Goal: Task Accomplishment & Management: Manage account settings

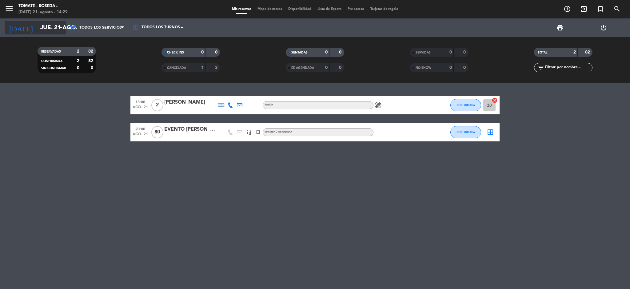
click at [60, 30] on icon "arrow_drop_down" at bounding box center [60, 27] width 7 height 7
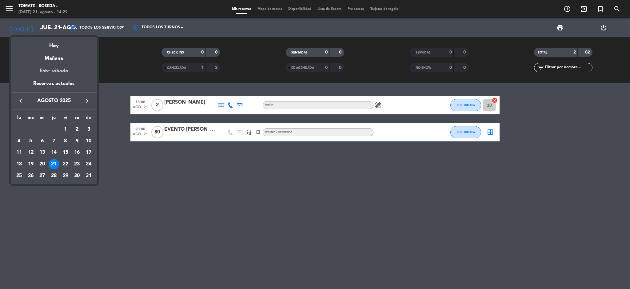
click at [61, 69] on div "Este sábado" at bounding box center [54, 70] width 86 height 17
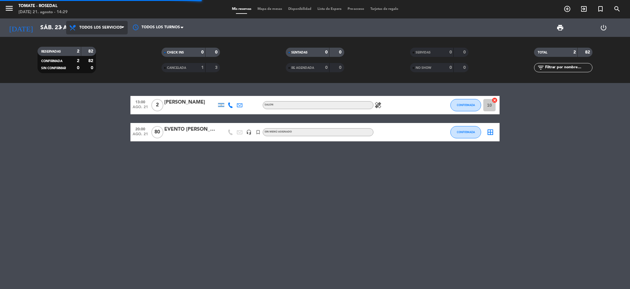
click at [100, 22] on span "Todos los servicios" at bounding box center [97, 28] width 62 height 14
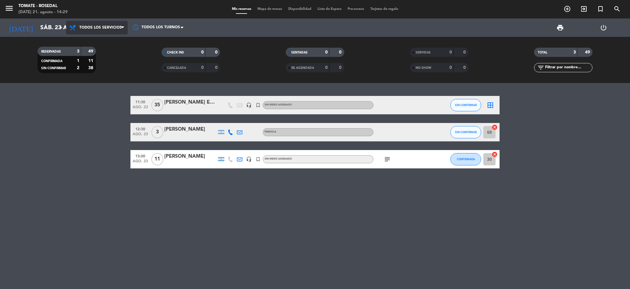
click at [104, 26] on span "Todos los servicios" at bounding box center [100, 28] width 42 height 4
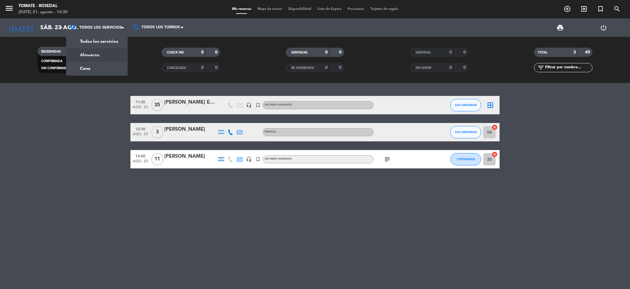
click at [461, 140] on div "SIN CONFIRMAR" at bounding box center [466, 132] width 31 height 18
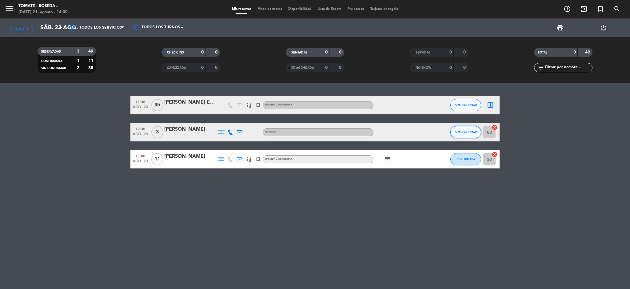
click at [460, 133] on span "SIN CONFIRMAR" at bounding box center [466, 131] width 22 height 3
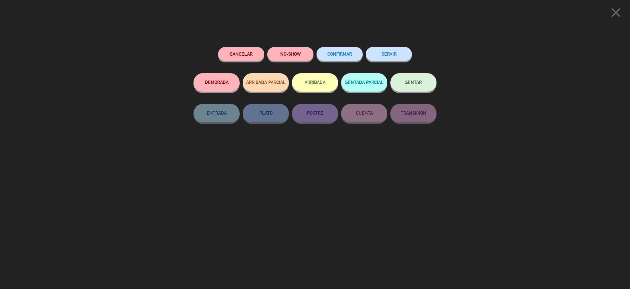
click at [337, 50] on button "CONFIRMAR" at bounding box center [340, 54] width 46 height 14
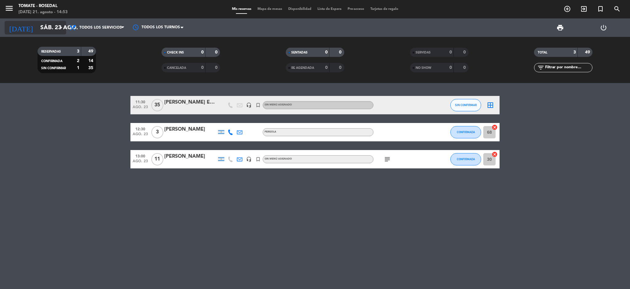
click at [49, 33] on input "sáb. 23 ago." at bounding box center [74, 27] width 74 height 13
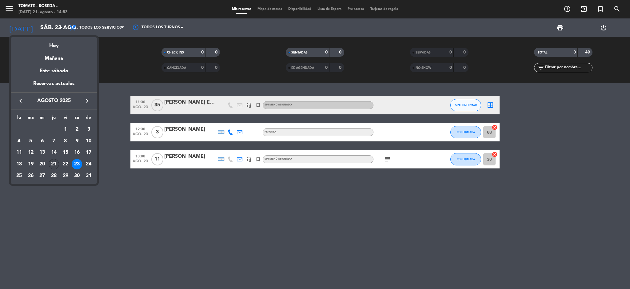
click at [56, 163] on div "21" at bounding box center [54, 164] width 10 height 10
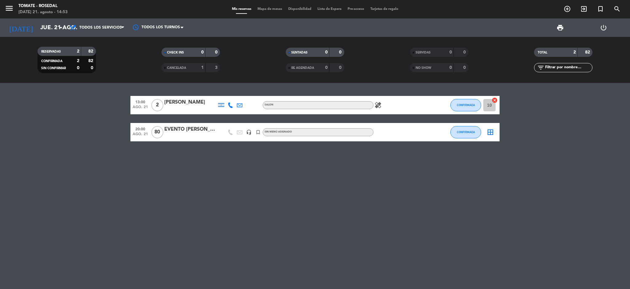
click at [247, 133] on icon "headset_mic" at bounding box center [249, 133] width 6 height 6
click at [52, 29] on input "jue. 21 ago." at bounding box center [74, 27] width 74 height 13
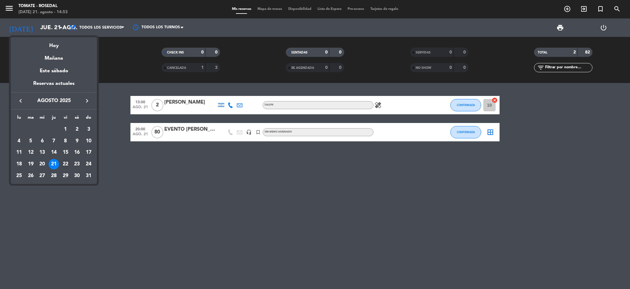
click at [62, 167] on div "22" at bounding box center [65, 164] width 10 height 10
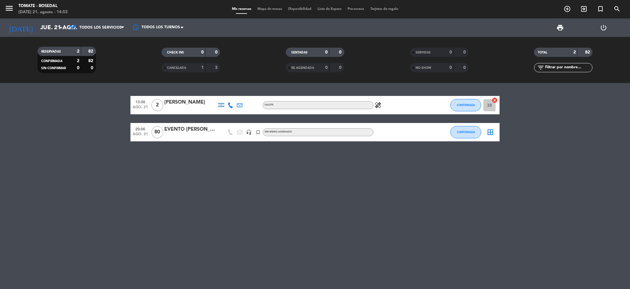
type input "vie. 22 ago."
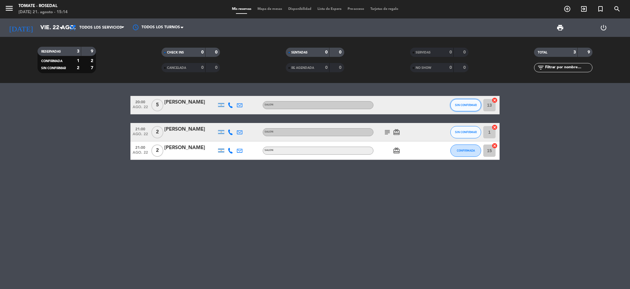
click at [469, 106] on span "SIN CONFIRMAR" at bounding box center [466, 104] width 22 height 3
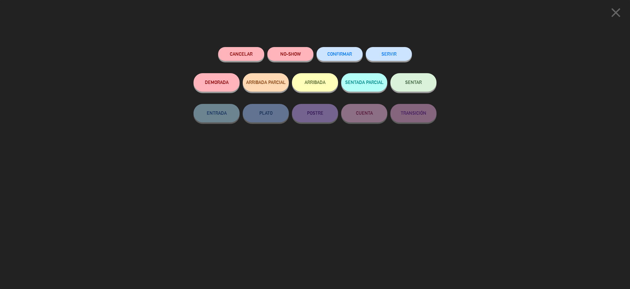
click at [347, 52] on span "CONFIRMAR" at bounding box center [339, 53] width 25 height 5
